Goal: Information Seeking & Learning: Learn about a topic

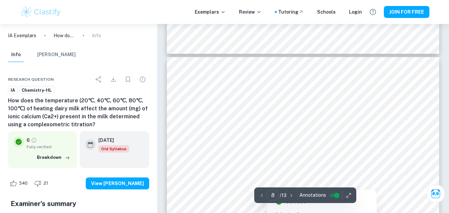
scroll to position [2549, 0]
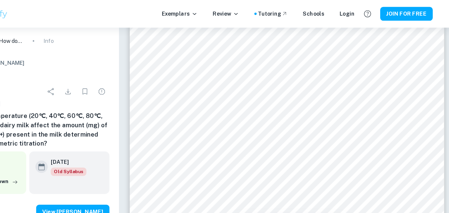
scroll to position [3006, 0]
